Goal: Find specific page/section: Find specific page/section

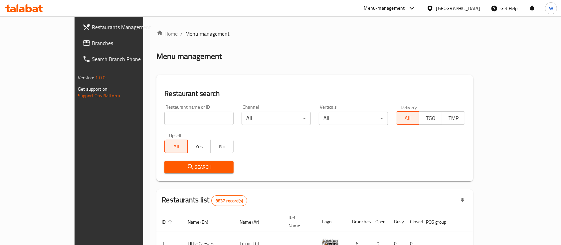
drag, startPoint x: 162, startPoint y: 109, endPoint x: 163, endPoint y: 117, distance: 7.4
click at [164, 112] on div "Restaurant name or ID Restaurant name or ID" at bounding box center [198, 115] width 69 height 20
click at [164, 117] on input "search" at bounding box center [198, 118] width 69 height 13
type input "شم مثي"
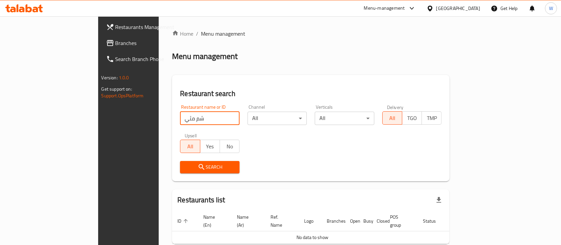
click at [209, 120] on input "شم مثي" at bounding box center [210, 118] width 60 height 13
click at [206, 115] on input "شم مثي" at bounding box center [210, 118] width 60 height 13
click at [209, 118] on input "شم مثي" at bounding box center [210, 118] width 60 height 13
click at [193, 120] on input "search" at bounding box center [210, 118] width 60 height 13
type input "al led"
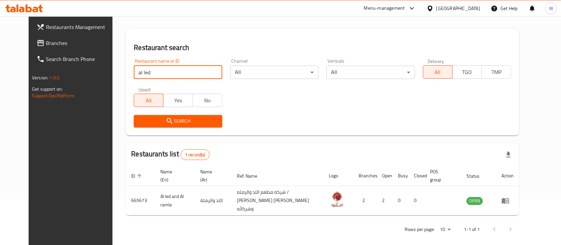
scroll to position [46, 0]
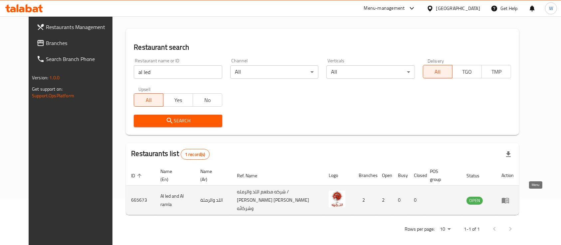
click at [509, 197] on icon "enhanced table" at bounding box center [505, 200] width 7 height 6
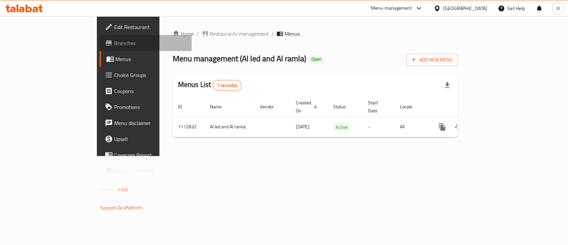
click at [114, 43] on span "Branches" at bounding box center [150, 43] width 72 height 8
